Goal: Browse casually: Explore the website without a specific task or goal

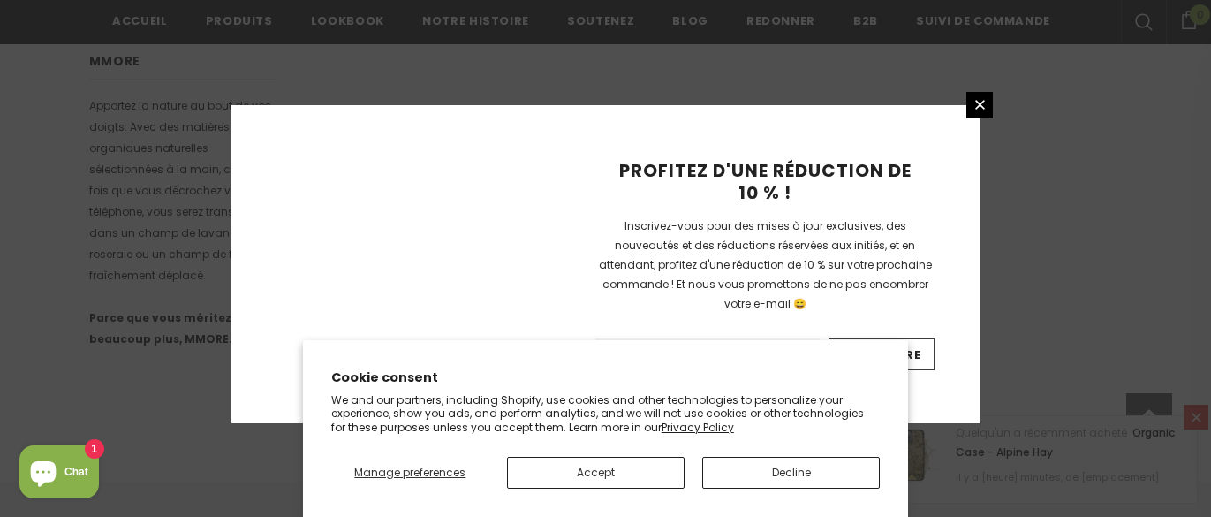
scroll to position [1336, 0]
